Goal: Find contact information: Find contact information

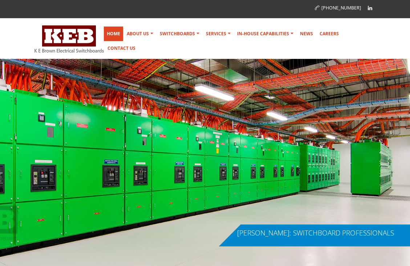
click at [115, 35] on link "Home" at bounding box center [113, 34] width 19 height 15
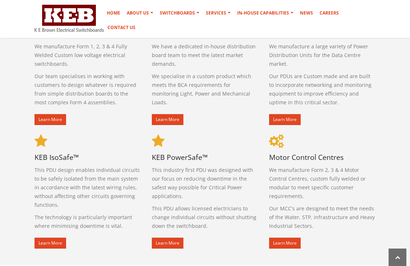
scroll to position [327, 0]
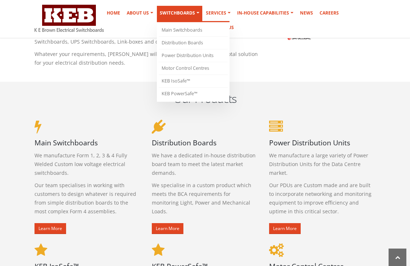
click at [171, 22] on link "Switchboards" at bounding box center [179, 14] width 45 height 16
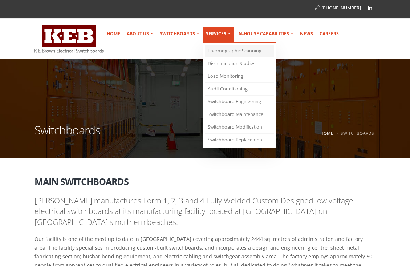
click at [232, 55] on link "Thermographic Scanning" at bounding box center [239, 51] width 69 height 13
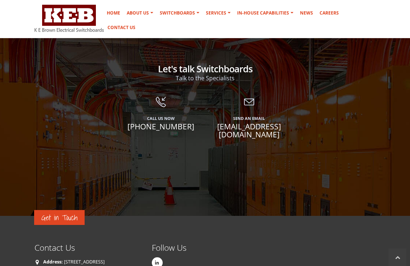
scroll to position [2287, 0]
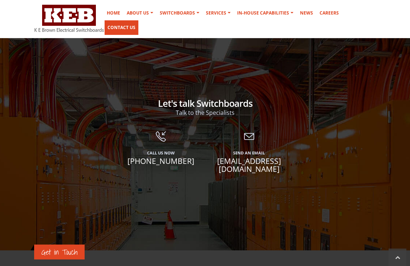
click at [138, 20] on link "Contact Us" at bounding box center [122, 27] width 34 height 15
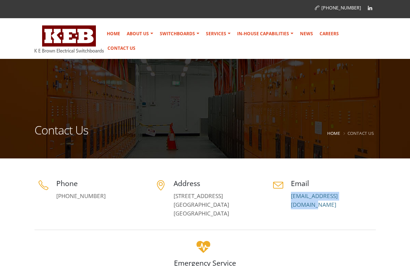
drag, startPoint x: 383, startPoint y: 194, endPoint x: 287, endPoint y: 193, distance: 95.5
click at [287, 193] on section "Phone [PHONE_NUMBER] Address [STREET_ADDRESS] Email [EMAIL_ADDRESS][DOMAIN_NAME]" at bounding box center [205, 196] width 410 height 50
copy link "[EMAIL_ADDRESS][DOMAIN_NAME]"
click at [374, 236] on div at bounding box center [205, 229] width 352 height 16
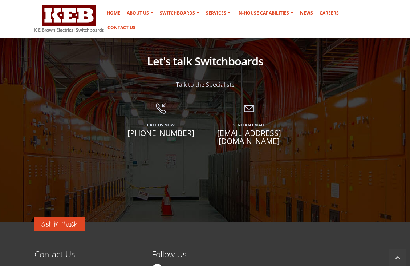
scroll to position [508, 0]
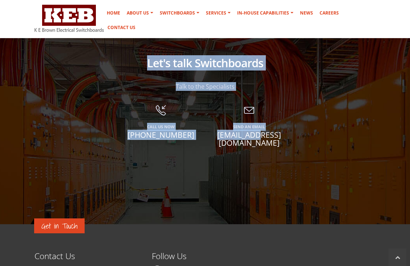
drag, startPoint x: 324, startPoint y: 135, endPoint x: 248, endPoint y: 141, distance: 75.7
click at [248, 141] on section "Let's talk Switchboards Talk to the Specialists Call Us Now [PHONE_NUMBER] Send…" at bounding box center [205, 106] width 410 height 235
click at [281, 195] on div at bounding box center [205, 195] width 410 height 423
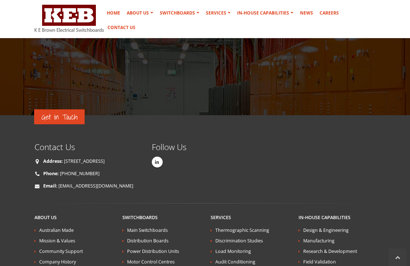
scroll to position [726, 0]
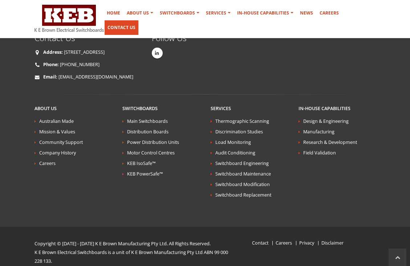
click at [138, 20] on link "Contact Us" at bounding box center [122, 27] width 34 height 15
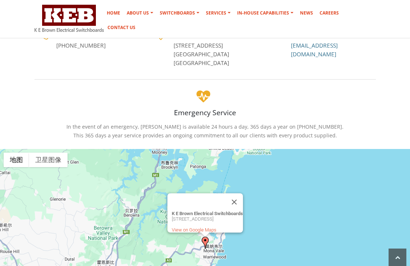
scroll to position [145, 0]
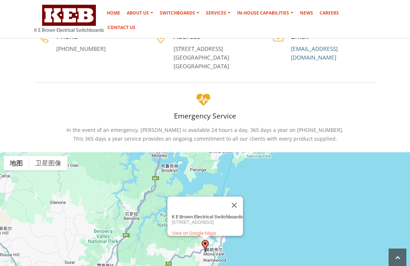
click at [42, 105] on div "Emergency Service In the event of an emergency, [PERSON_NAME] is available 24 h…" at bounding box center [204, 117] width 341 height 52
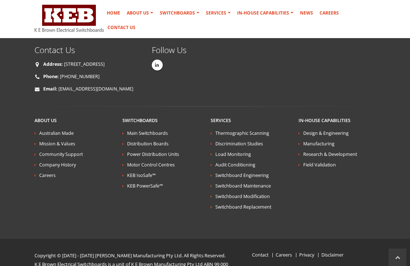
scroll to position [739, 0]
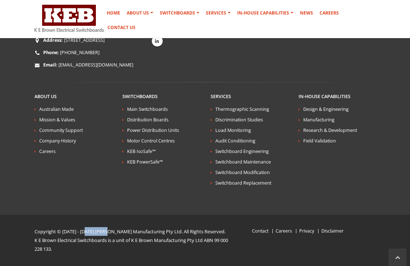
copy p "[PERSON_NAME]"
drag, startPoint x: 88, startPoint y: 233, endPoint x: 110, endPoint y: 232, distance: 22.5
click at [110, 232] on p "Copyright © [DATE] - [DATE] [PERSON_NAME] Manufacturing Pty Ltd. All Rights Res…" at bounding box center [131, 231] width 195 height 9
